Goal: Complete application form

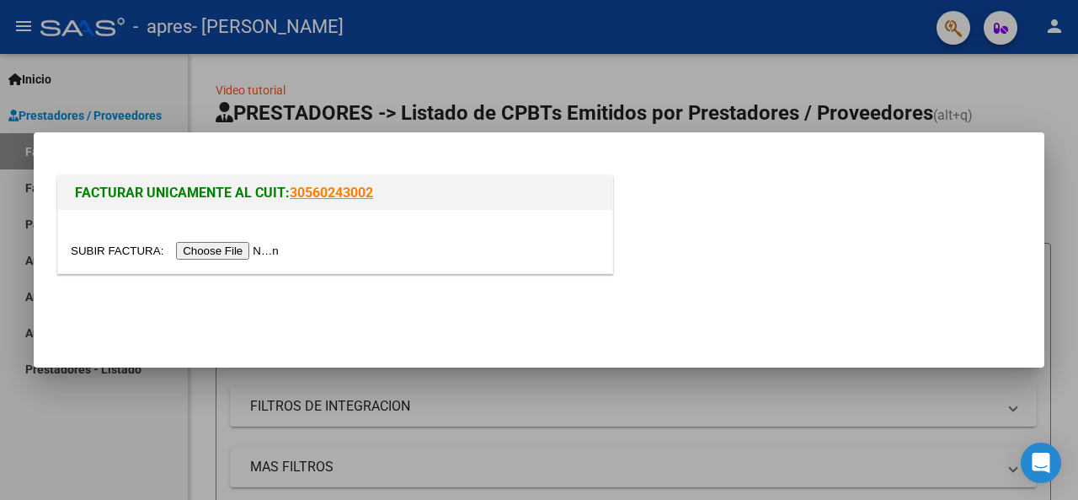
click at [240, 249] on input "file" at bounding box center [177, 251] width 213 height 18
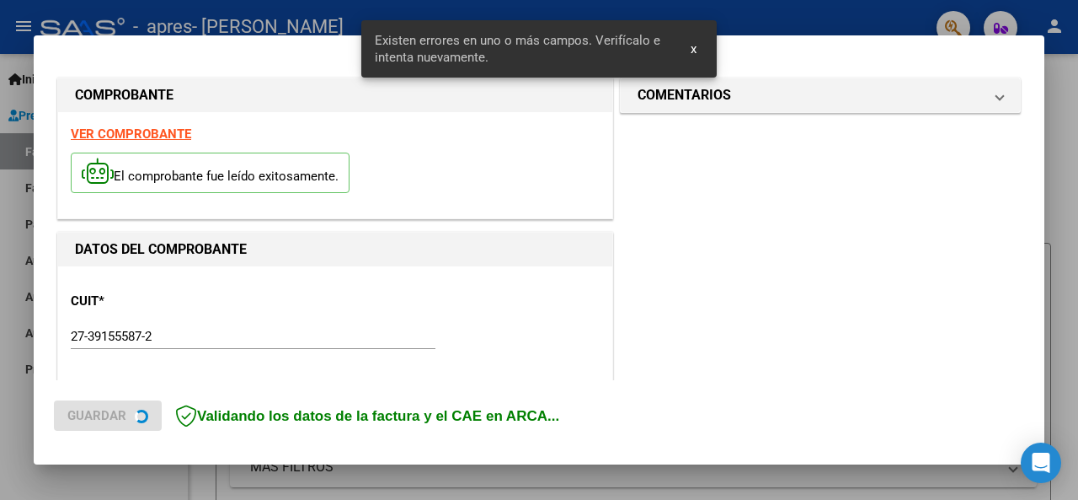
scroll to position [409, 0]
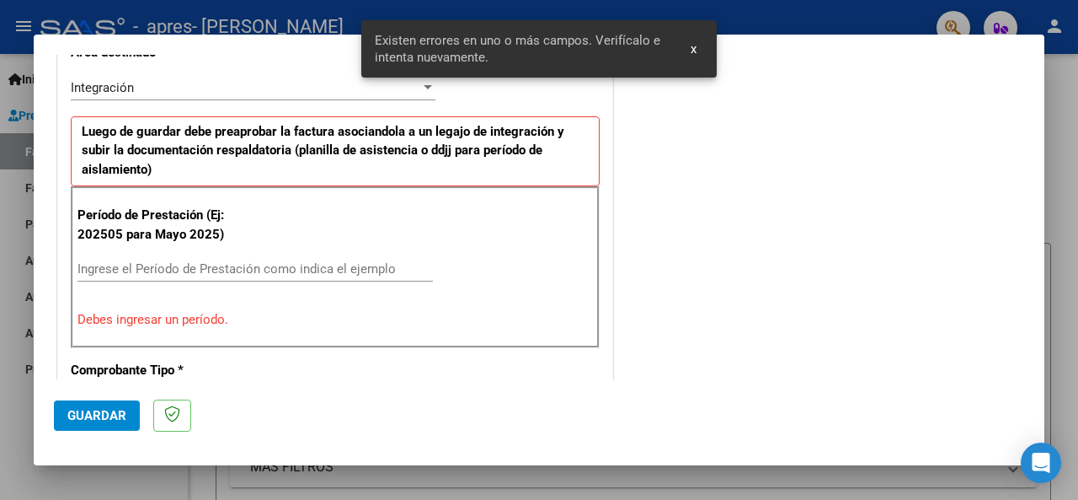
click at [258, 264] on input "Ingrese el Período de Prestación como indica el ejemplo" at bounding box center [256, 268] width 356 height 15
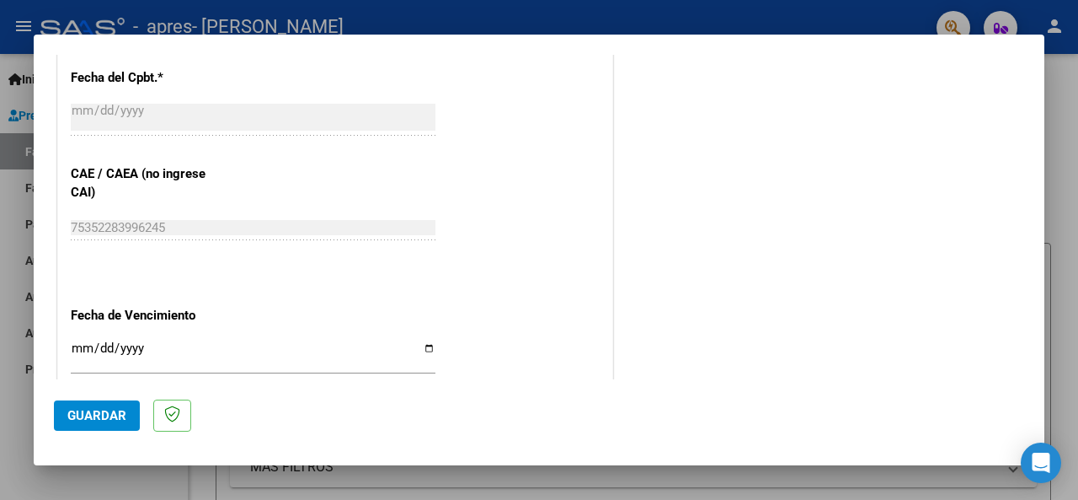
scroll to position [1146, 0]
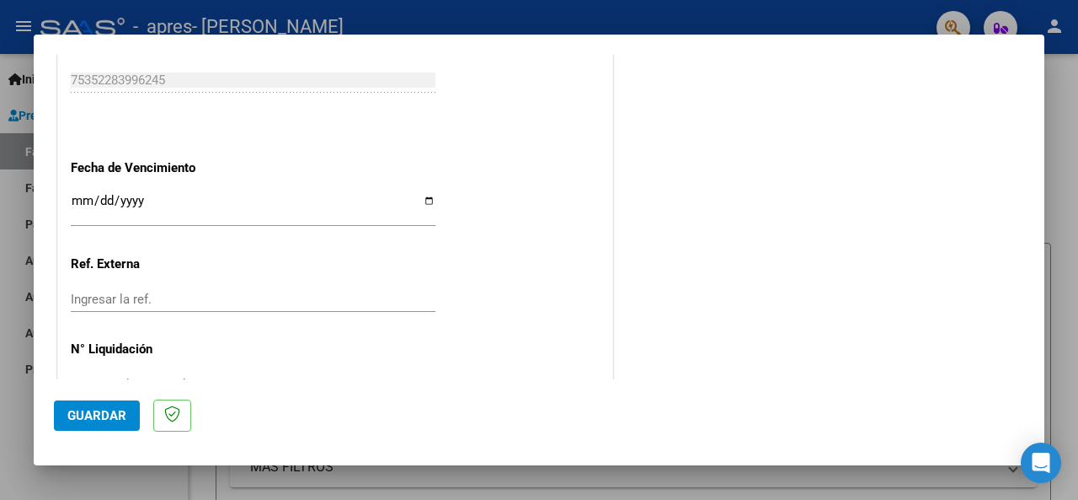
type input "202508"
click at [98, 430] on button "Guardar" at bounding box center [97, 415] width 86 height 30
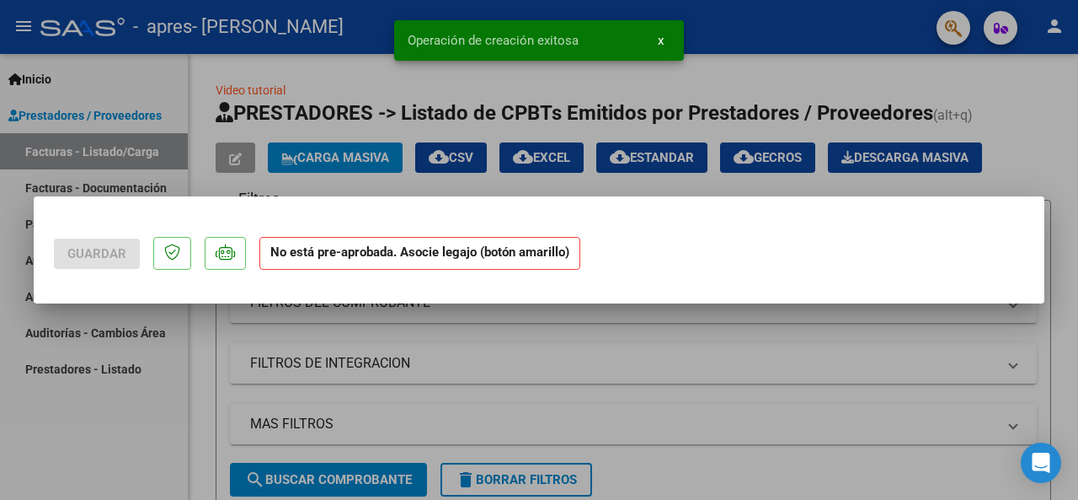
scroll to position [0, 0]
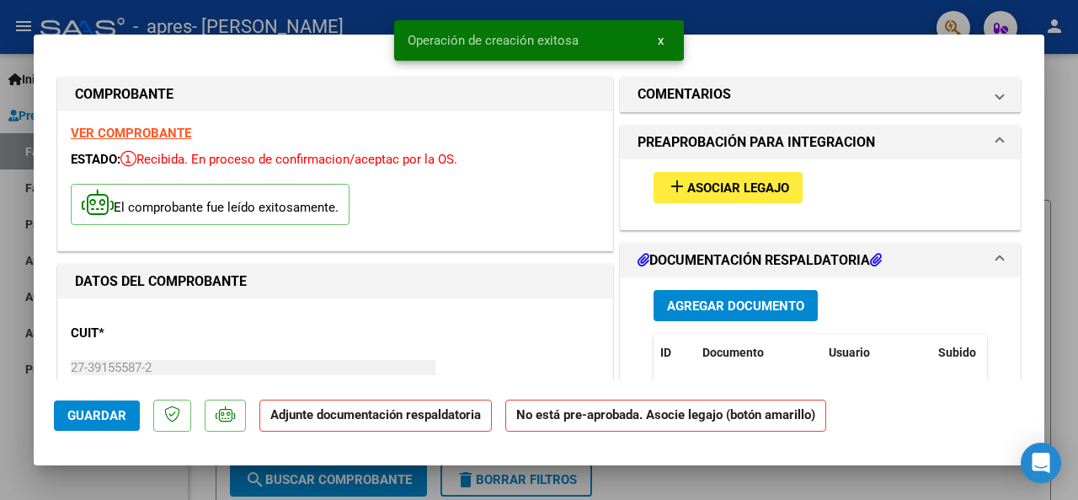
click at [752, 190] on span "Asociar Legajo" at bounding box center [739, 187] width 102 height 15
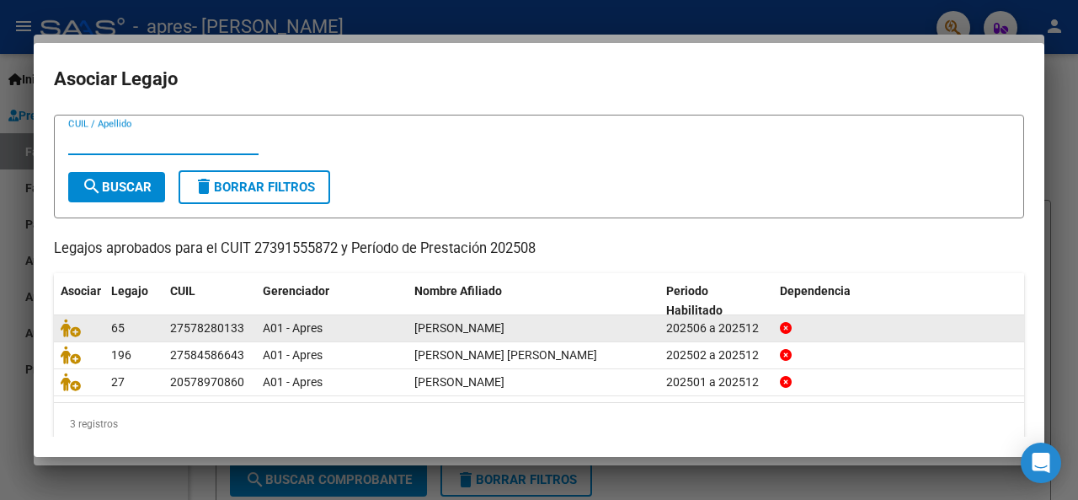
scroll to position [56, 0]
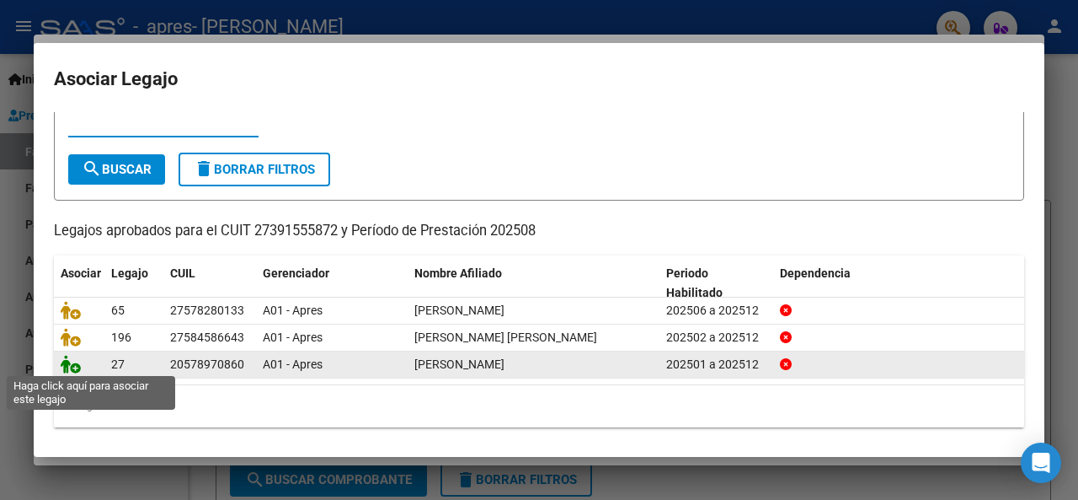
click at [71, 364] on icon at bounding box center [71, 364] width 20 height 19
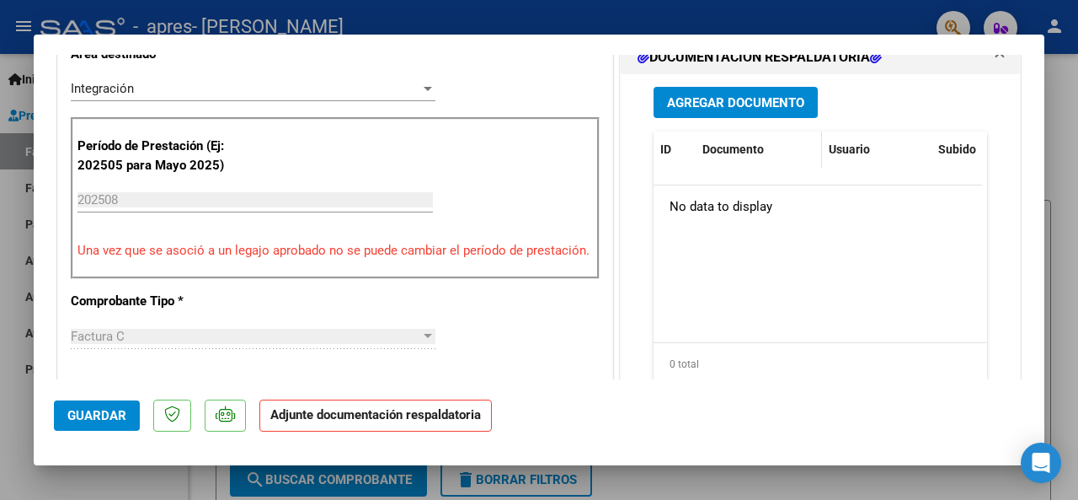
scroll to position [337, 0]
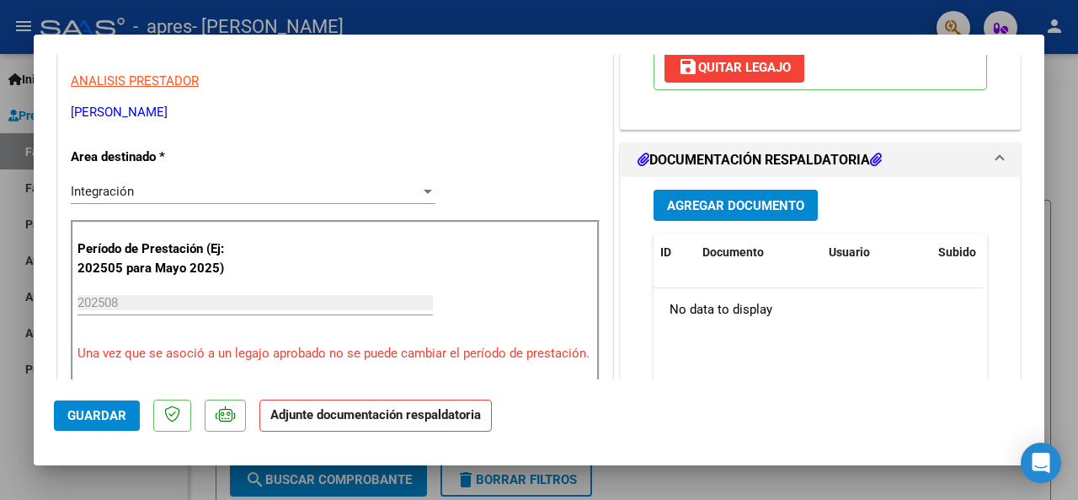
click at [733, 205] on span "Agregar Documento" at bounding box center [735, 205] width 137 height 15
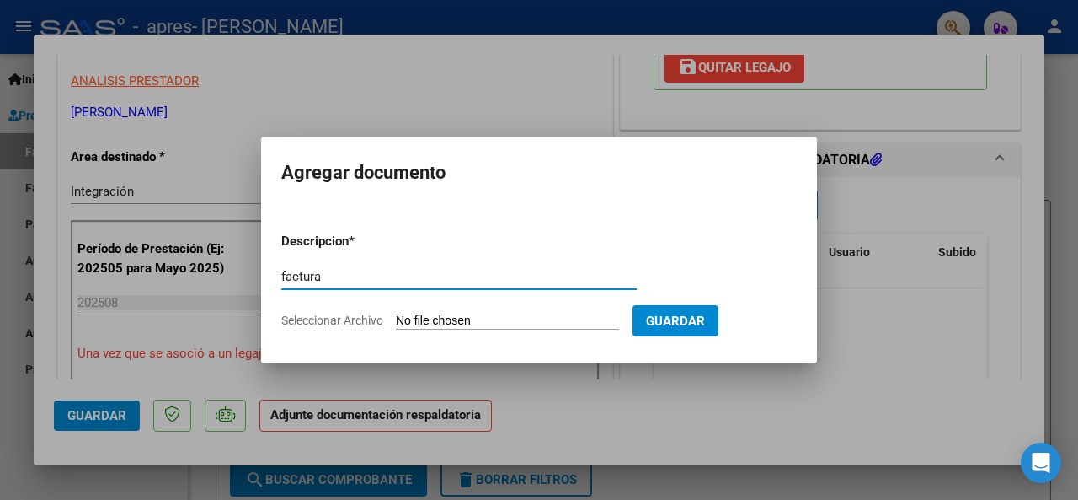
type input "factura"
click at [538, 315] on input "Seleccionar Archivo" at bounding box center [507, 321] width 223 height 16
type input "C:\fakepath\27391555872_011_00001_00000870.pdf"
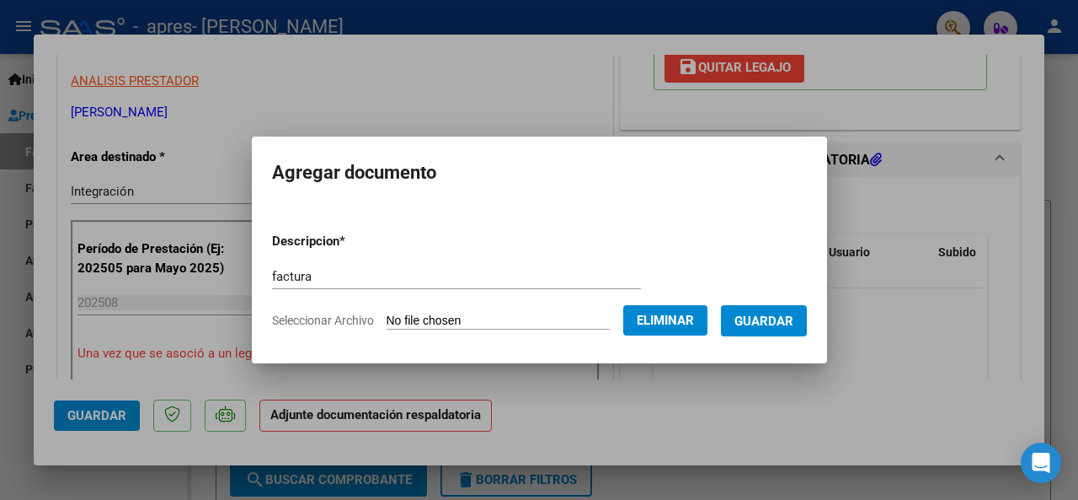
click at [794, 315] on span "Guardar" at bounding box center [764, 320] width 59 height 15
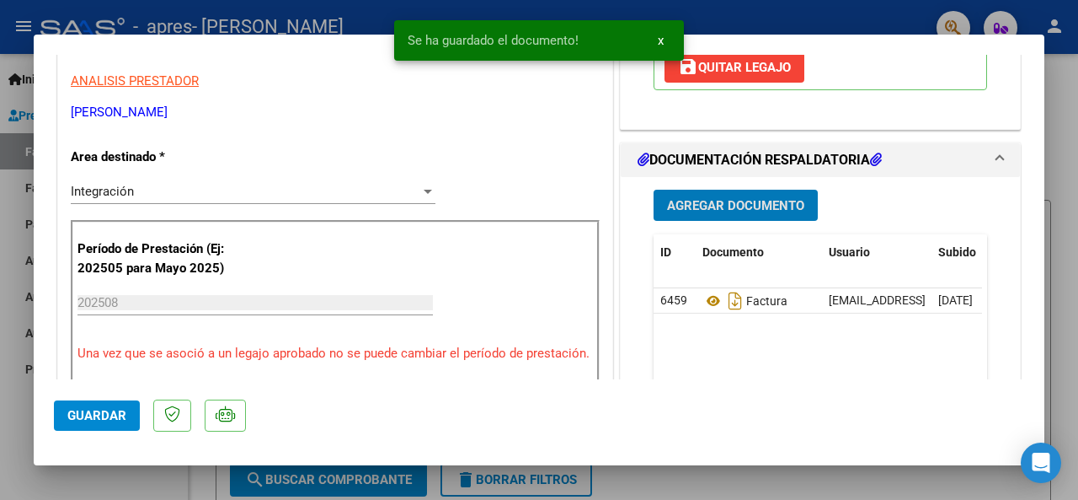
click at [726, 198] on span "Agregar Documento" at bounding box center [735, 205] width 137 height 15
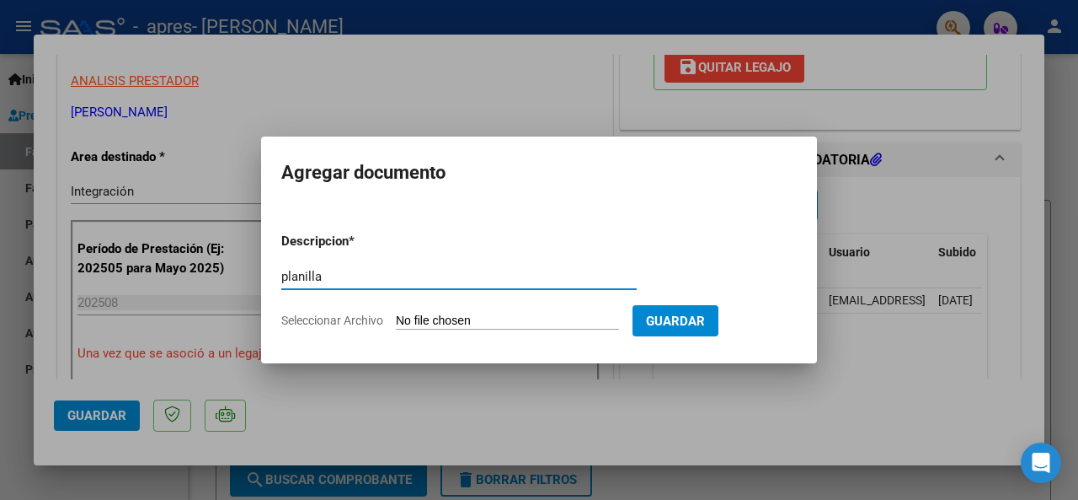
type input "planilla"
click at [481, 321] on input "Seleccionar Archivo" at bounding box center [507, 321] width 223 height 16
type input "C:\fakepath\CamScanner [DATE] 18.38.pdf"
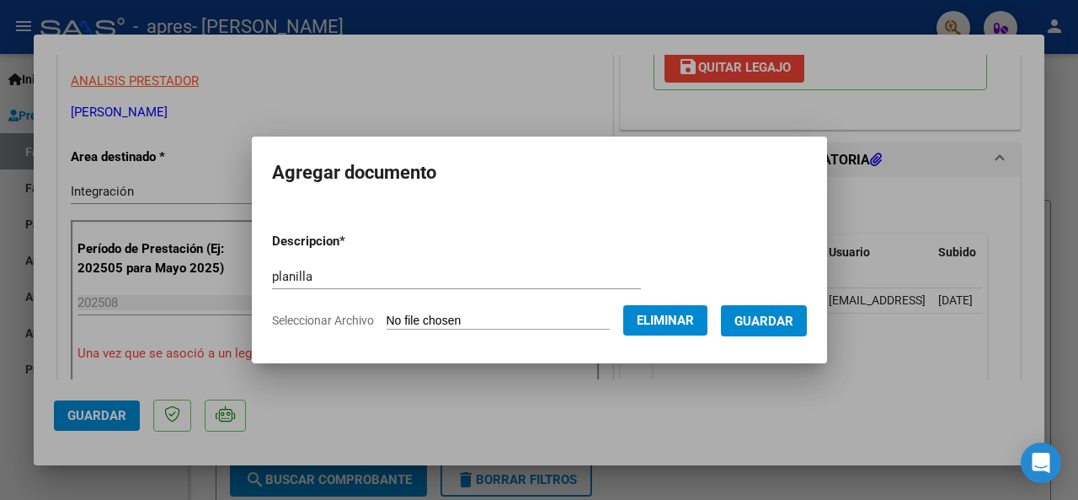
click at [794, 322] on span "Guardar" at bounding box center [764, 320] width 59 height 15
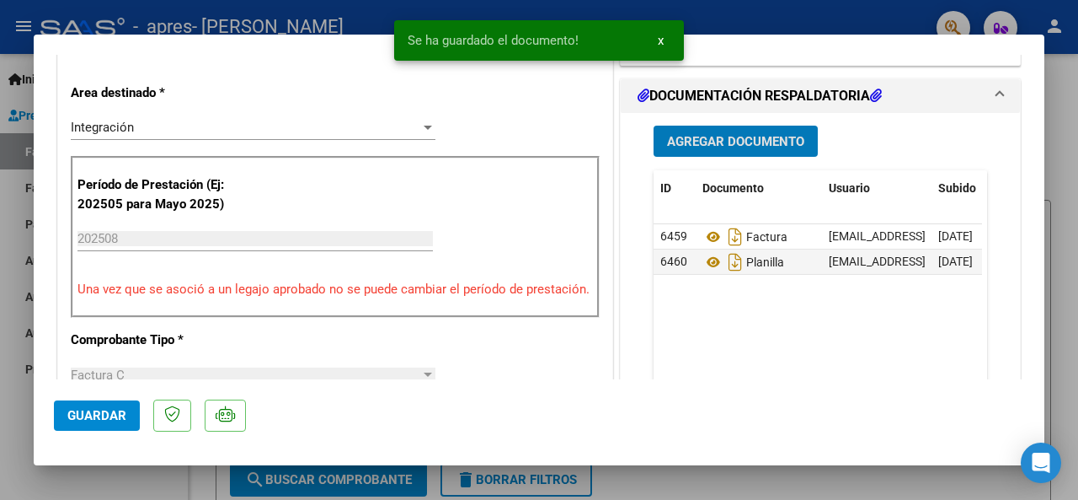
scroll to position [421, 0]
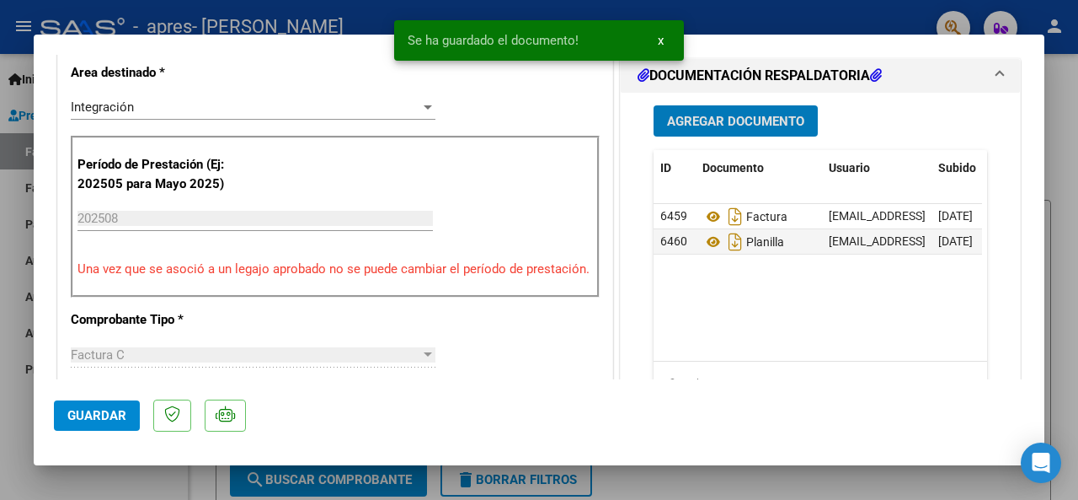
click at [83, 409] on span "Guardar" at bounding box center [96, 415] width 59 height 15
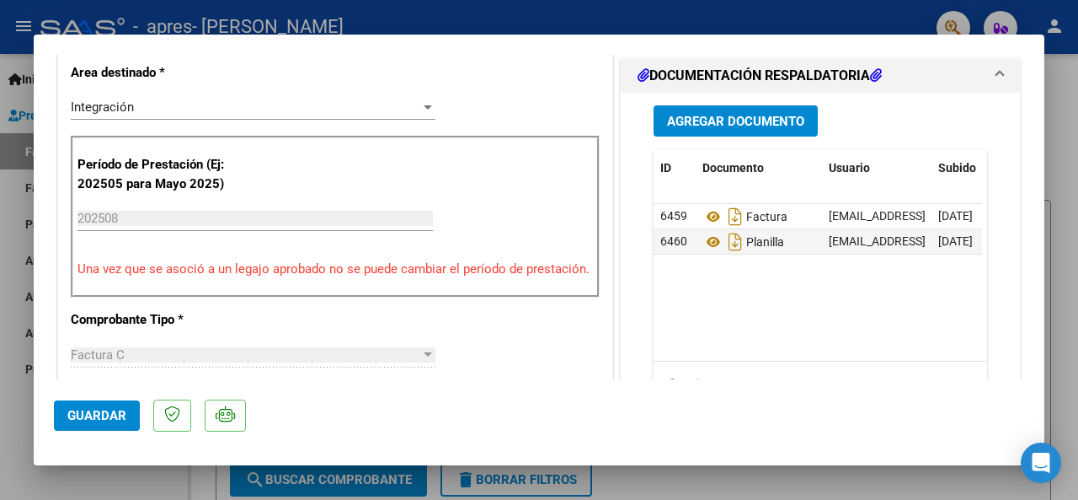
click at [661, 21] on div at bounding box center [539, 250] width 1078 height 500
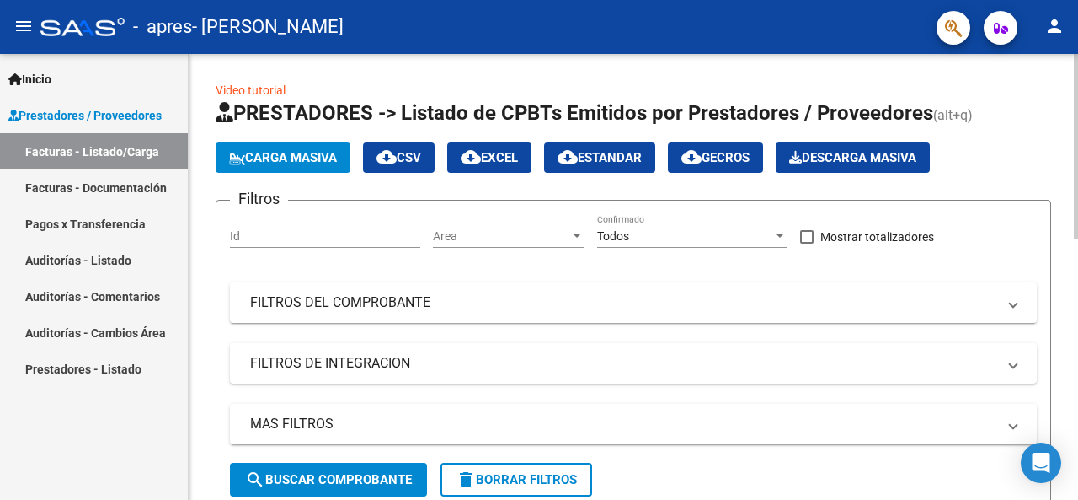
scroll to position [464, 0]
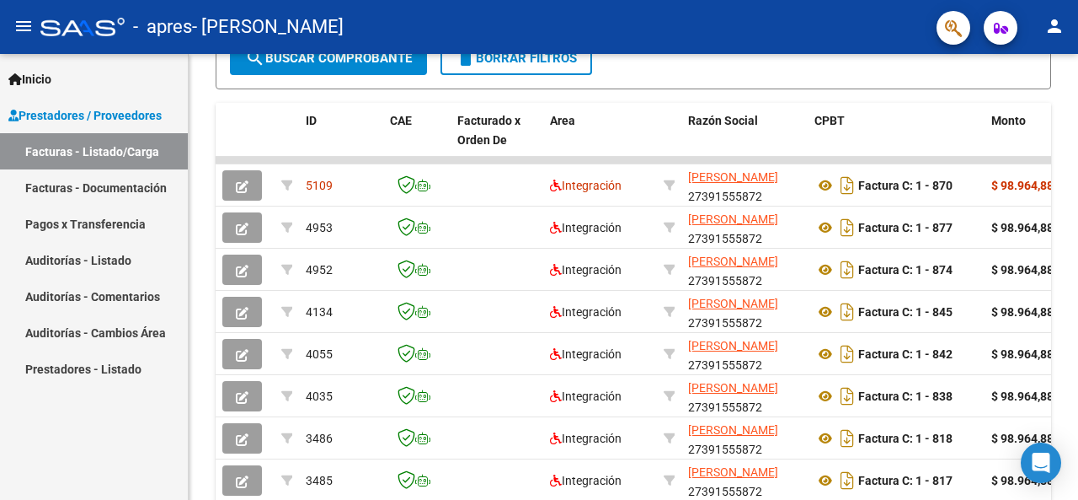
click at [1059, 26] on mat-icon "person" at bounding box center [1055, 26] width 20 height 20
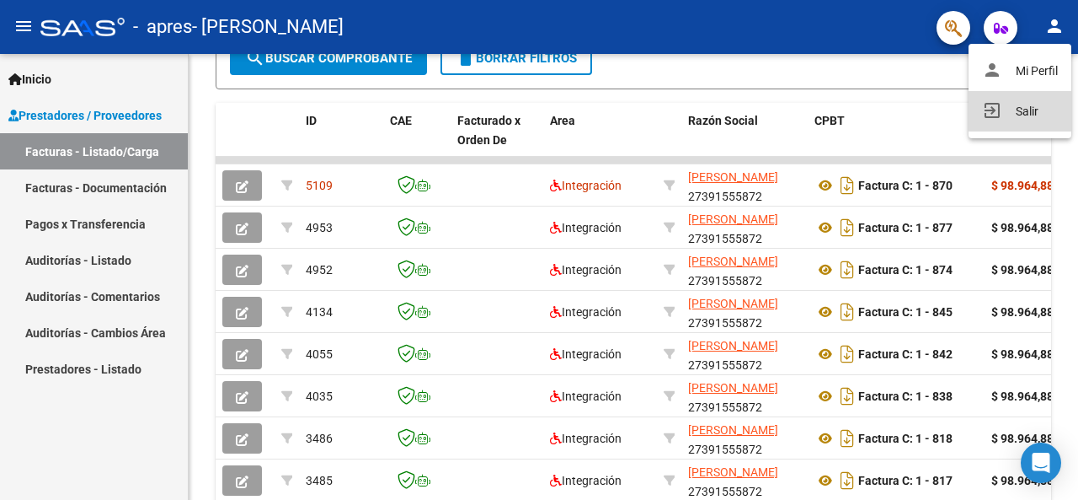
click at [1019, 109] on button "exit_to_app Salir" at bounding box center [1020, 111] width 103 height 40
